Goal: Task Accomplishment & Management: Manage account settings

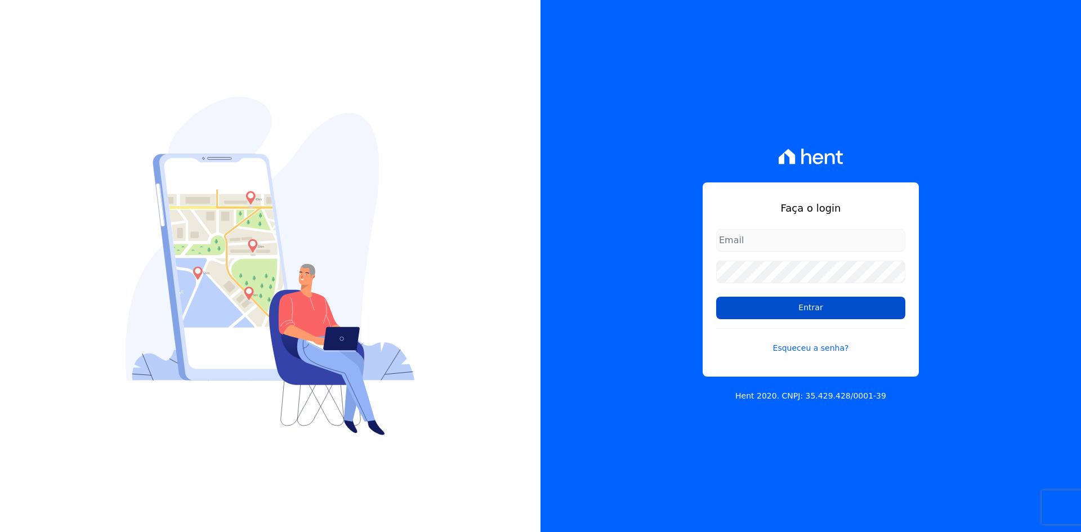
type input "[EMAIL_ADDRESS][DOMAIN_NAME]"
click at [818, 306] on input "Entrar" at bounding box center [810, 308] width 189 height 23
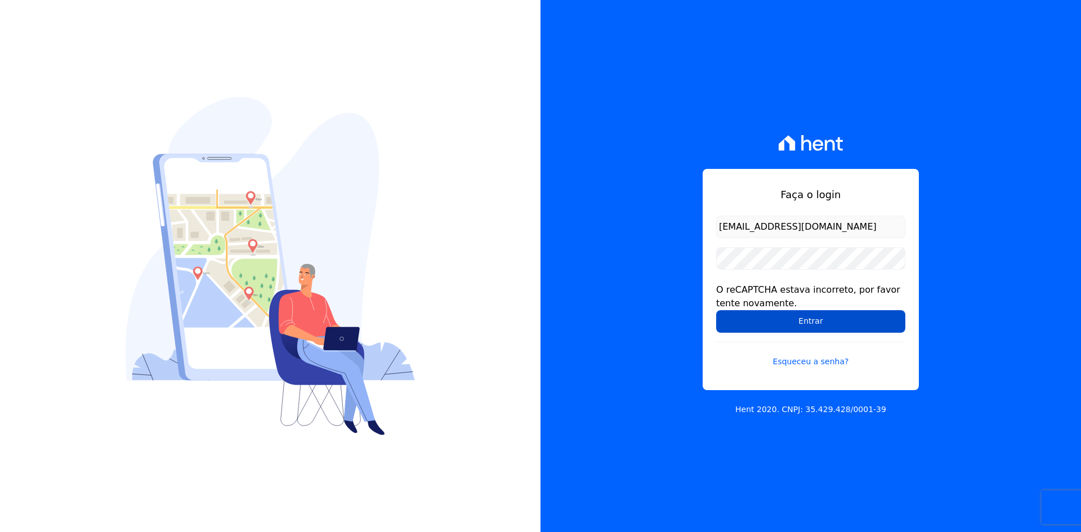
click at [788, 316] on input "Entrar" at bounding box center [810, 321] width 189 height 23
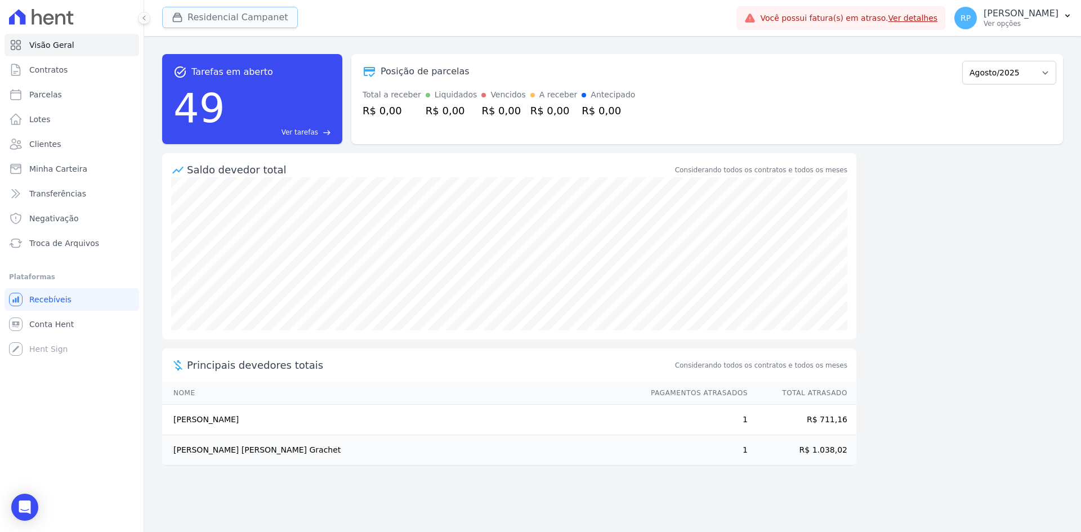
click at [195, 23] on button "Residencial Campanet" at bounding box center [230, 17] width 136 height 21
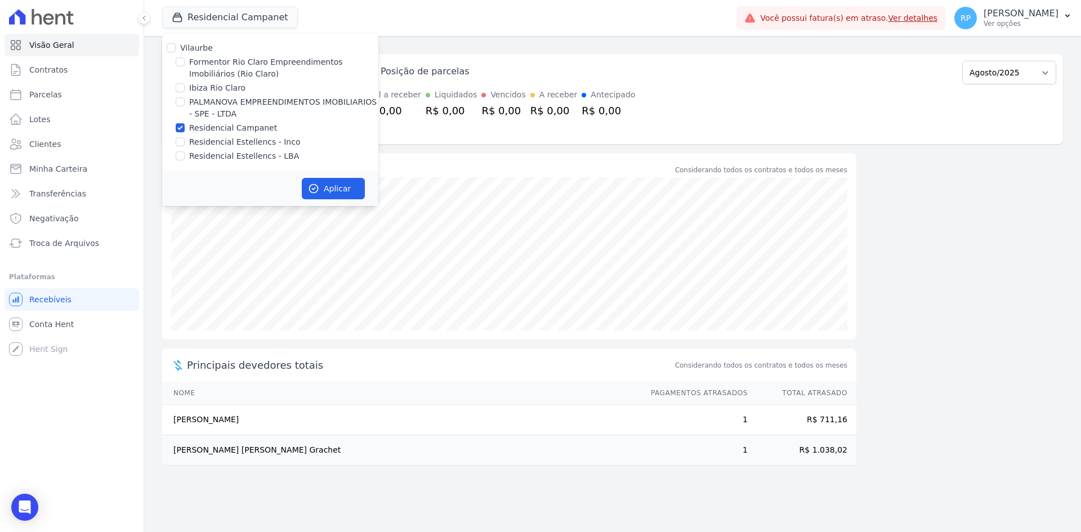
click at [216, 69] on label "Formentor Rio Claro Empreendimentos Imobiliários (Rio Claro)" at bounding box center [283, 68] width 189 height 24
click at [185, 66] on input "Formentor Rio Claro Empreendimentos Imobiliários (Rio Claro)" at bounding box center [180, 61] width 9 height 9
checkbox input "true"
click at [237, 130] on label "Residencial Campanet" at bounding box center [233, 128] width 88 height 12
click at [185, 130] on input "Residencial Campanet" at bounding box center [180, 127] width 9 height 9
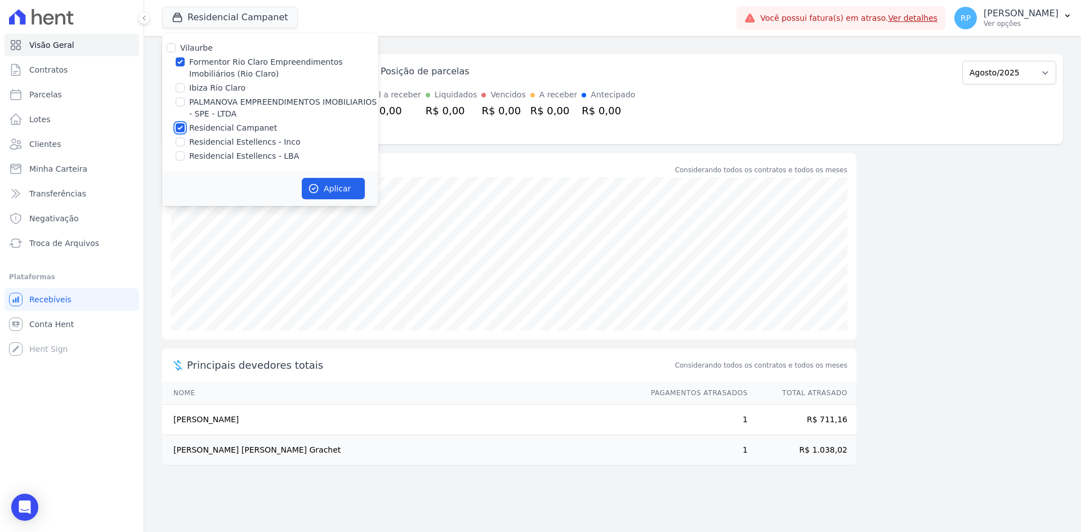
checkbox input "false"
click at [324, 184] on button "Aplicar" at bounding box center [333, 188] width 63 height 21
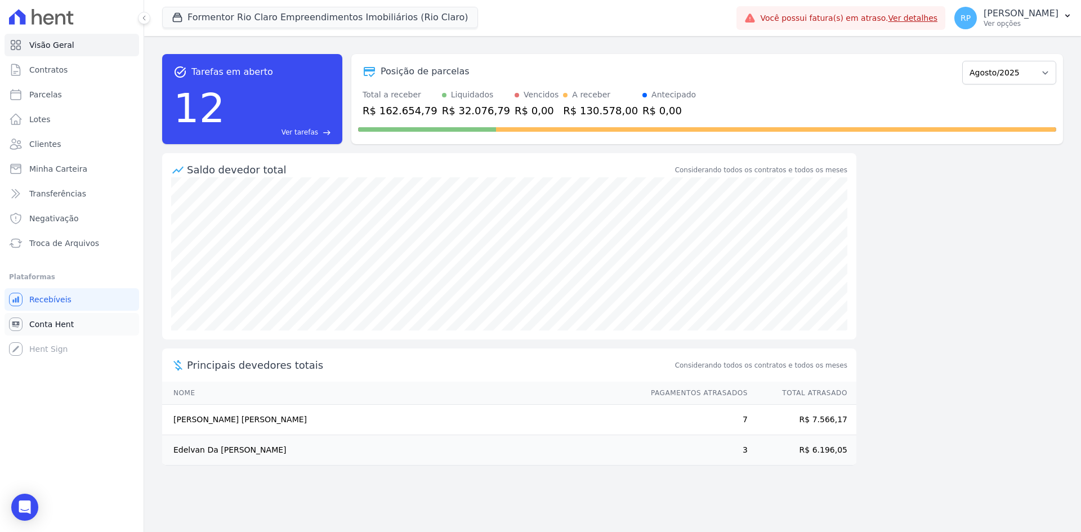
click at [44, 322] on span "Conta Hent" at bounding box center [51, 324] width 44 height 11
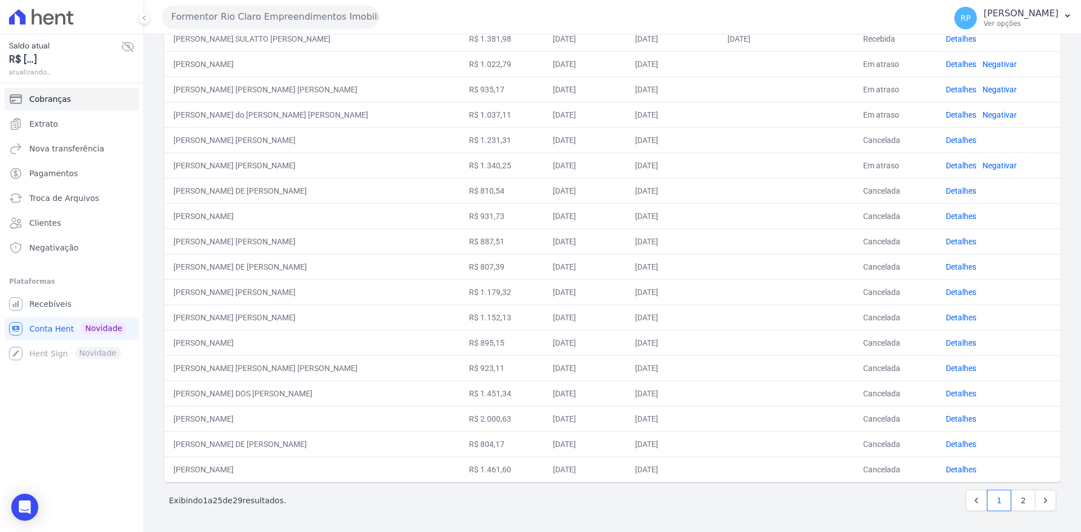
scroll to position [329, 0]
click at [1013, 501] on link "2" at bounding box center [1024, 498] width 24 height 21
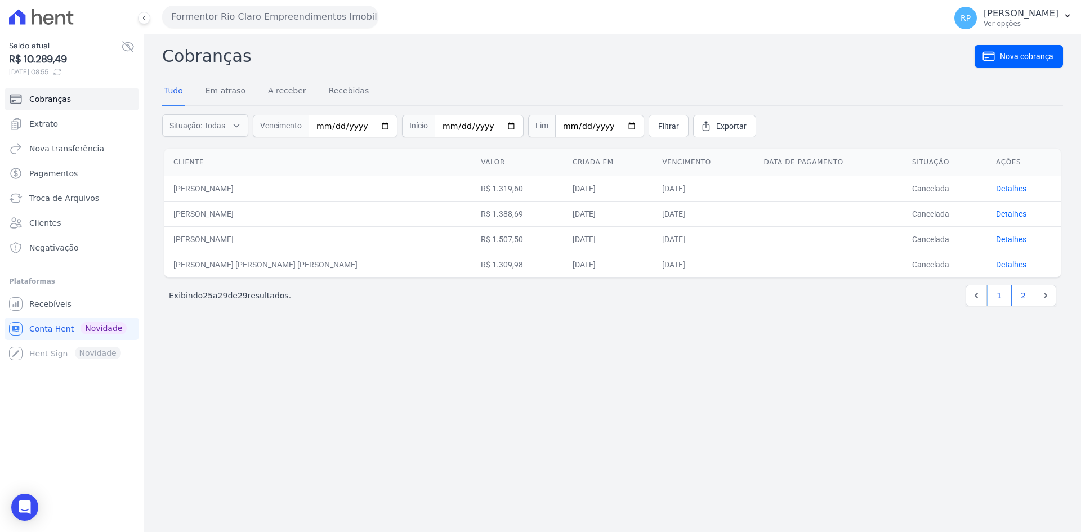
click at [999, 296] on link "1" at bounding box center [999, 295] width 24 height 21
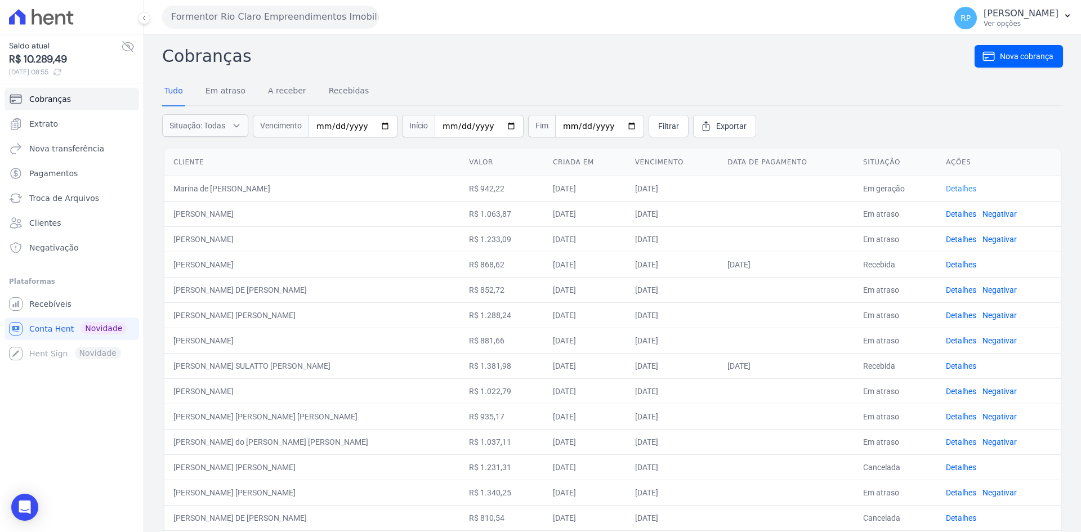
click at [951, 185] on link "Detalhes" at bounding box center [961, 188] width 30 height 9
